Goal: Transaction & Acquisition: Purchase product/service

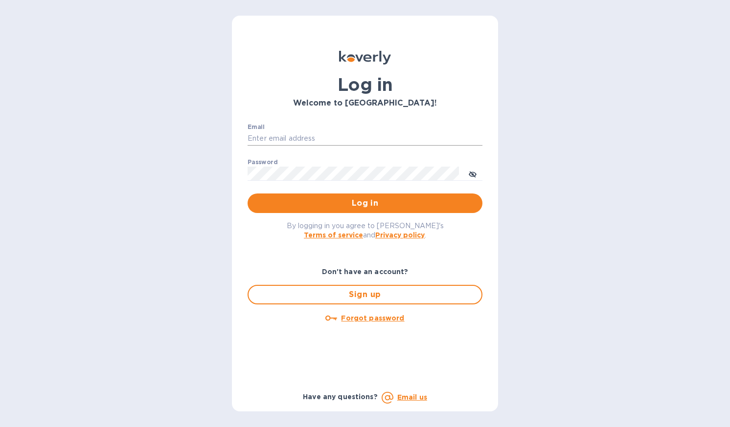
click at [329, 139] on input "Email" at bounding box center [364, 139] width 235 height 15
type input "[PERSON_NAME][EMAIL_ADDRESS][DOMAIN_NAME]"
click at [341, 201] on span "Log in" at bounding box center [364, 204] width 219 height 12
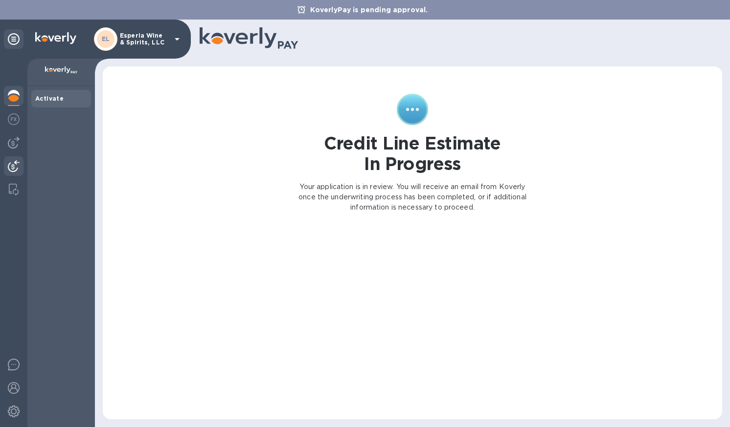
click at [14, 165] on img at bounding box center [14, 166] width 12 height 12
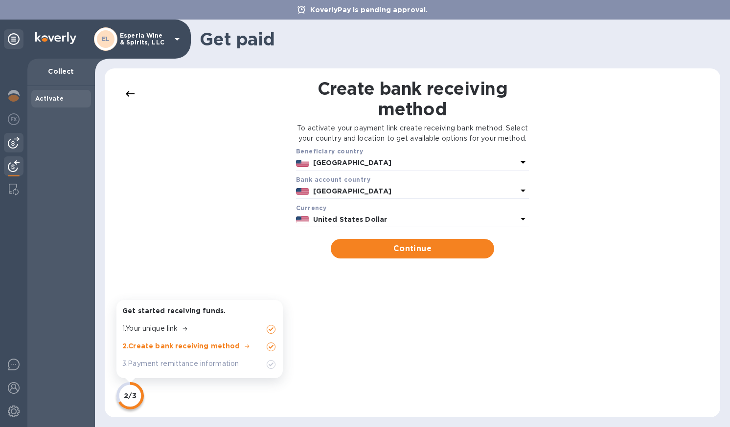
click at [15, 144] on img at bounding box center [14, 143] width 12 height 12
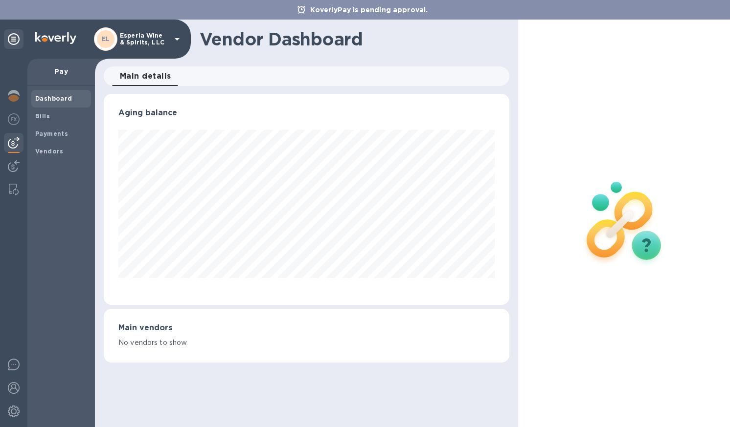
scroll to position [211, 405]
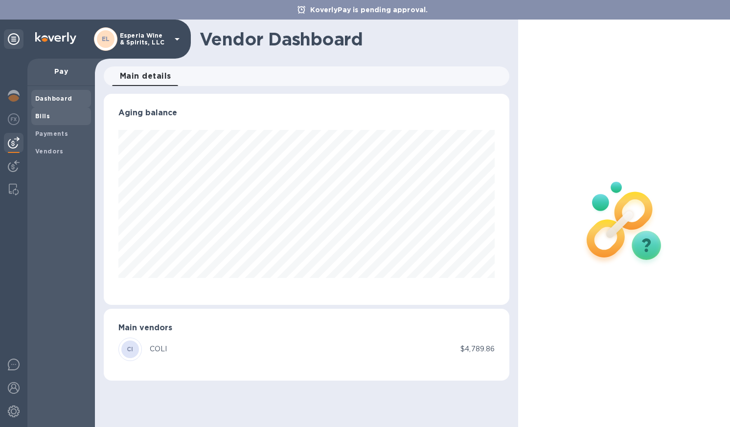
click at [46, 112] on span "Bills" at bounding box center [42, 117] width 15 height 10
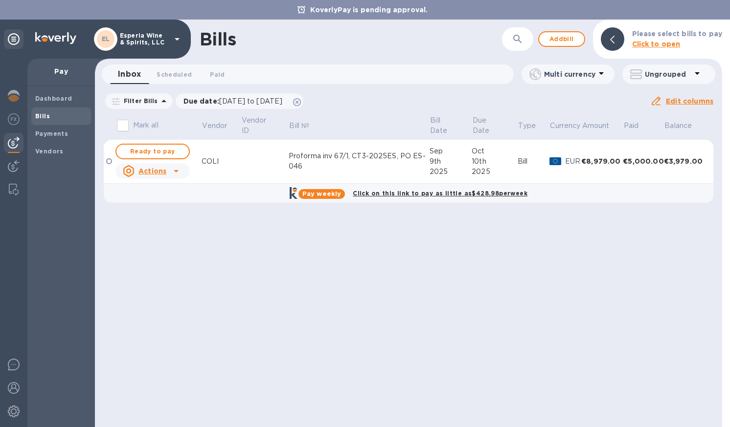
click at [418, 167] on div "Proforma inv 67/1, CT3-2025ES, PO ES-046" at bounding box center [359, 161] width 141 height 21
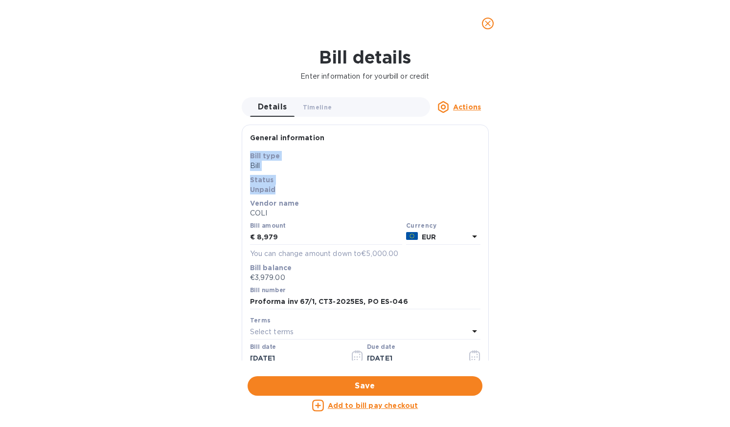
drag, startPoint x: 488, startPoint y: 158, endPoint x: 486, endPoint y: 198, distance: 39.7
click at [486, 198] on div "Details 0 Timeline 0 Actions General information Save Bill type Bill Status Unp…" at bounding box center [365, 229] width 257 height 264
click at [562, 286] on div "Bill details Enter information for your bill or credit Details 0 Timeline 0 Act…" at bounding box center [365, 237] width 730 height 381
click at [382, 404] on u "Add to bill pay checkout" at bounding box center [373, 406] width 90 height 8
checkbox input "true"
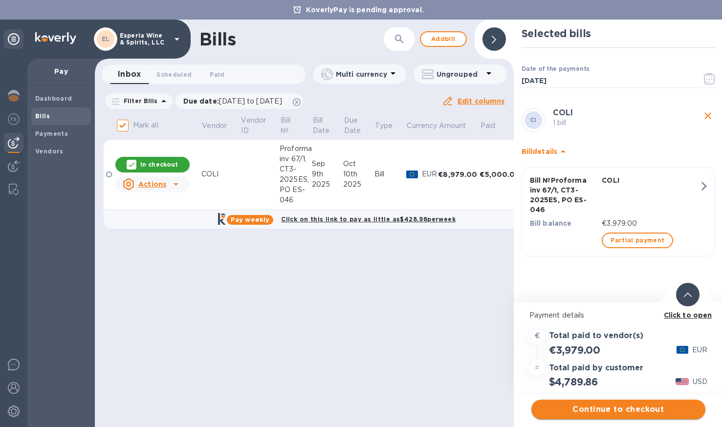
click at [615, 408] on span "Continue to checkout" at bounding box center [618, 410] width 158 height 12
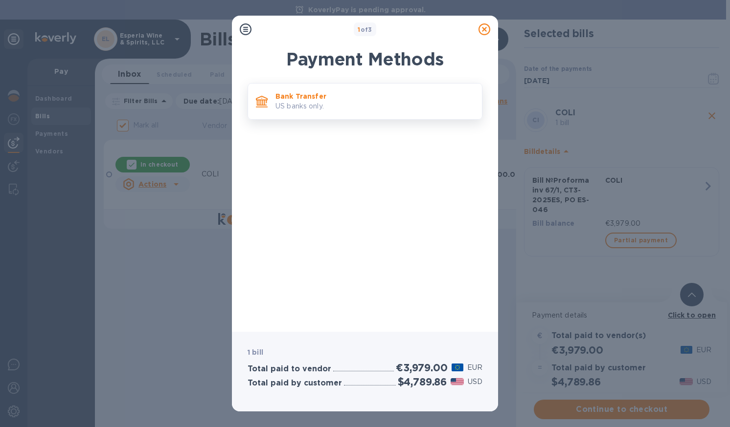
click at [354, 95] on p "Bank Transfer" at bounding box center [374, 96] width 199 height 10
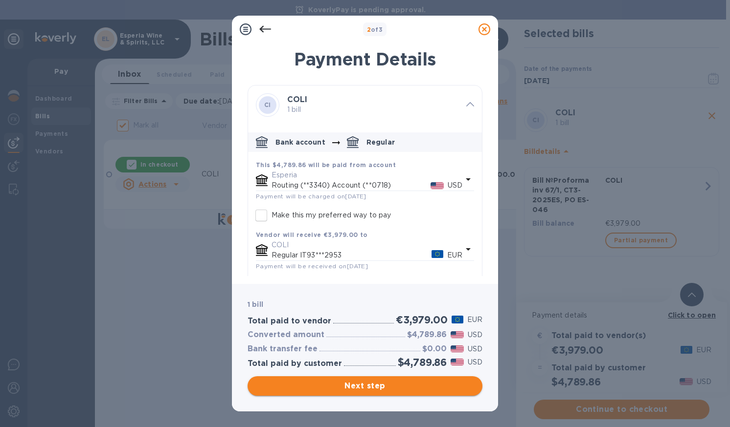
click at [357, 388] on span "Next step" at bounding box center [364, 387] width 219 height 12
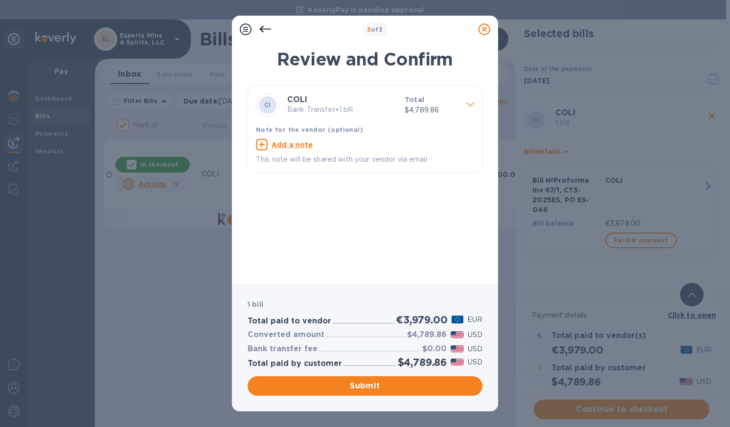
click at [294, 147] on u "Add a note" at bounding box center [292, 145] width 42 height 8
click at [281, 147] on textarea at bounding box center [357, 146] width 202 height 8
type textarea "Final payment"
click at [365, 383] on span "Submit" at bounding box center [364, 387] width 219 height 12
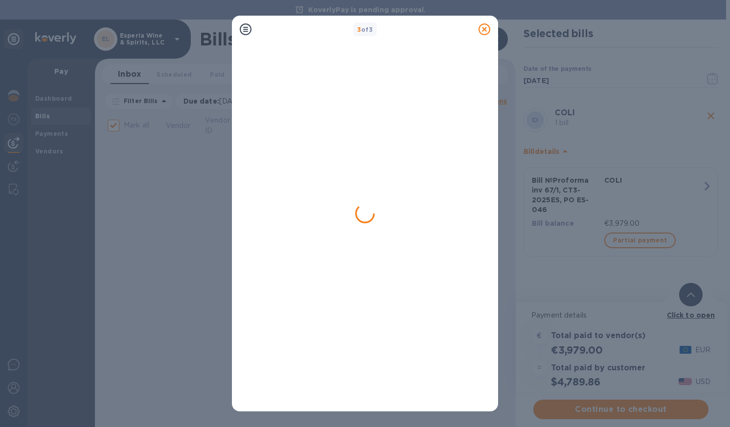
checkbox input "false"
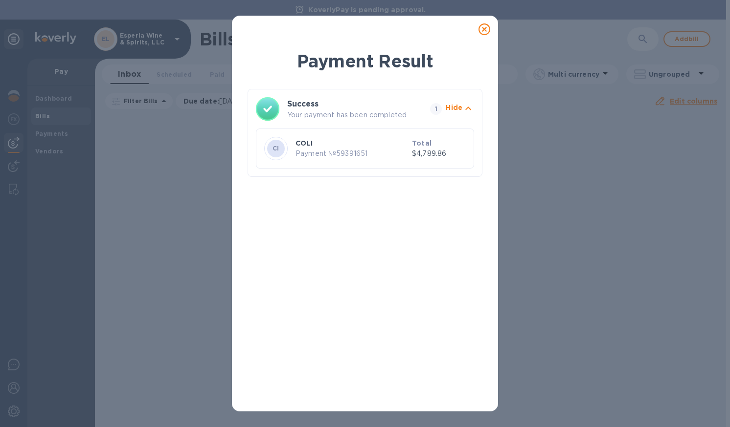
click at [484, 29] on icon at bounding box center [484, 29] width 12 height 12
